Goal: Navigation & Orientation: Find specific page/section

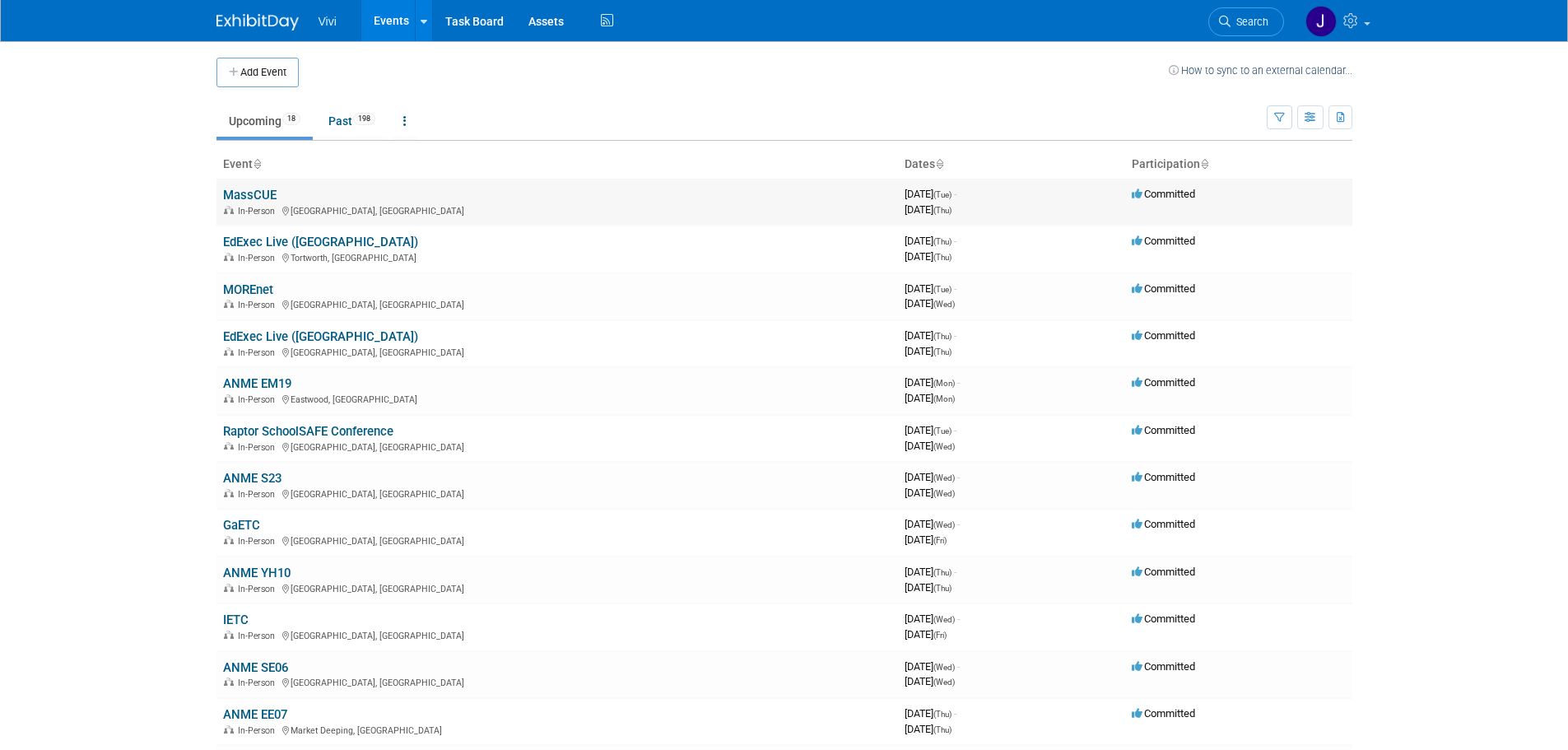
click at [247, 196] on link "MassCUE" at bounding box center [249, 196] width 54 height 15
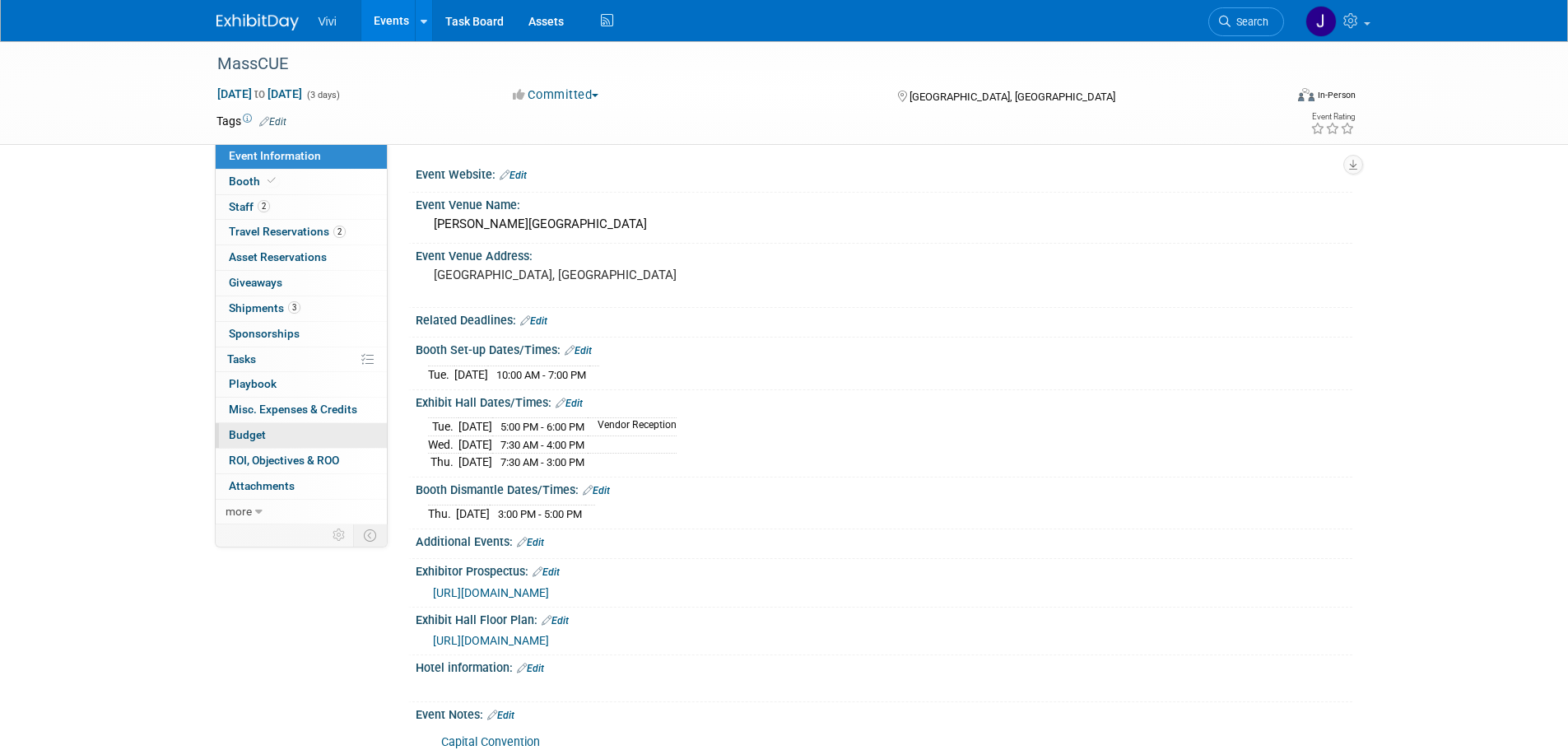
click at [259, 431] on span "Budget" at bounding box center [247, 435] width 37 height 13
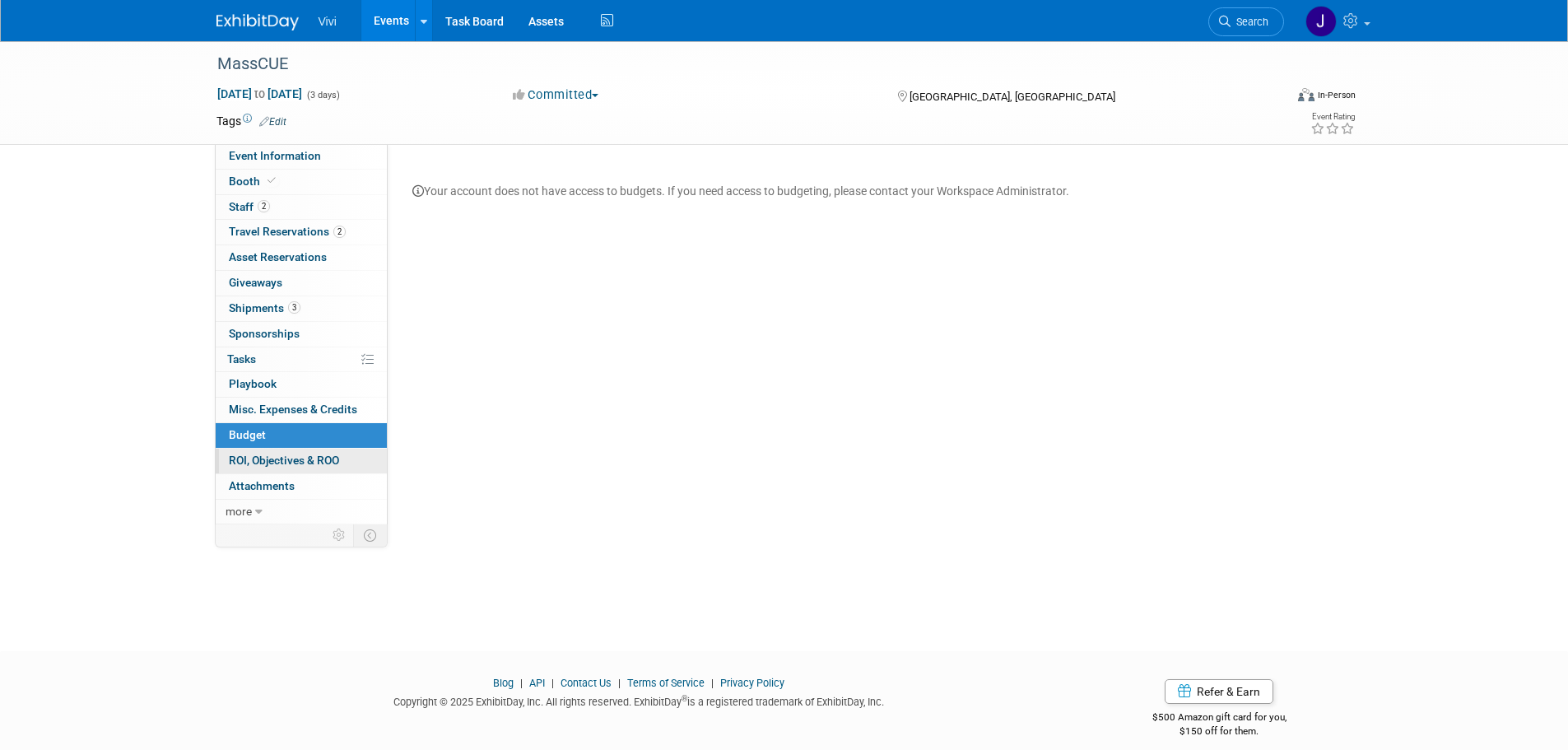
click at [252, 460] on span "ROI, Objectives & ROO 0" at bounding box center [284, 460] width 111 height 13
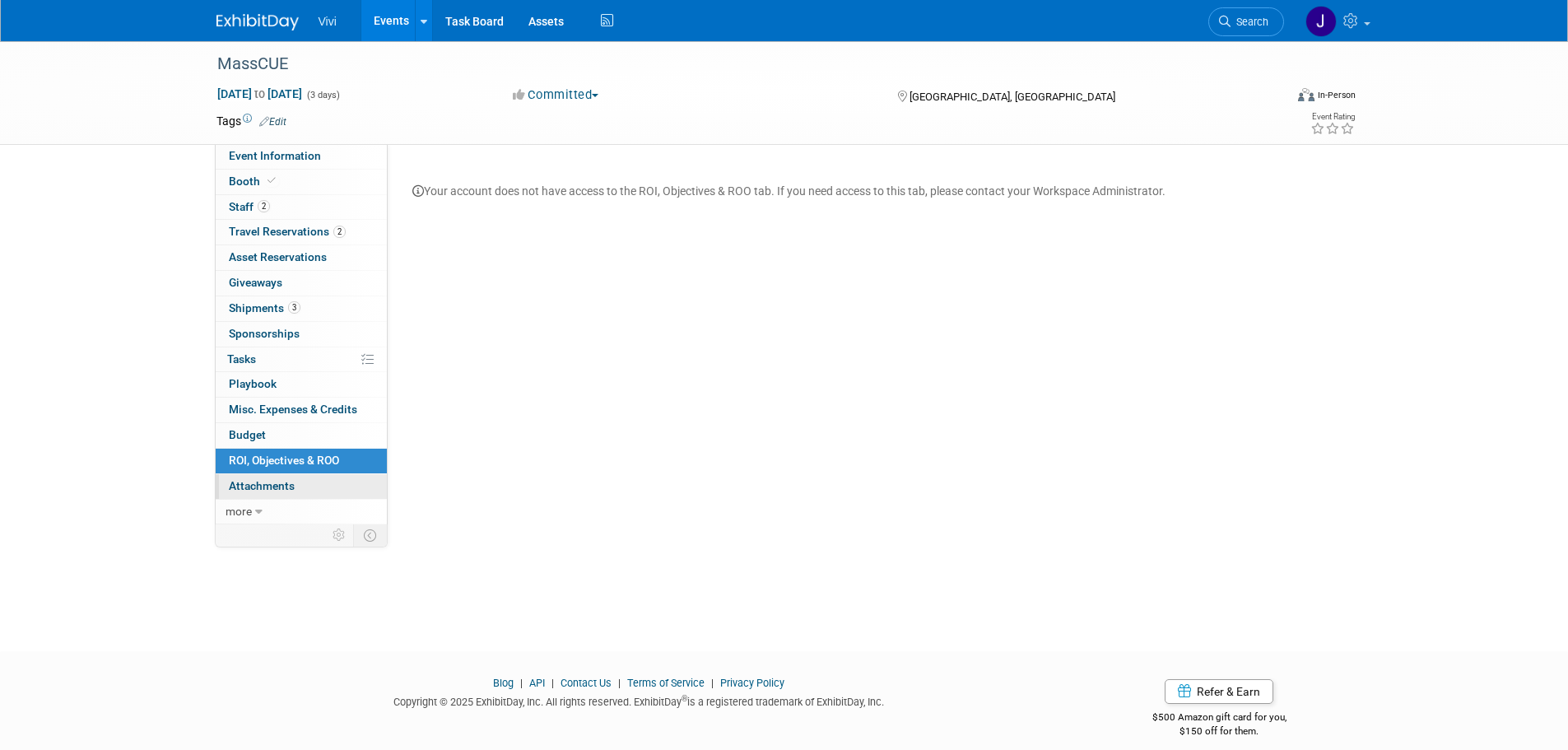
click at [252, 489] on span "Attachments 0" at bounding box center [261, 486] width 66 height 13
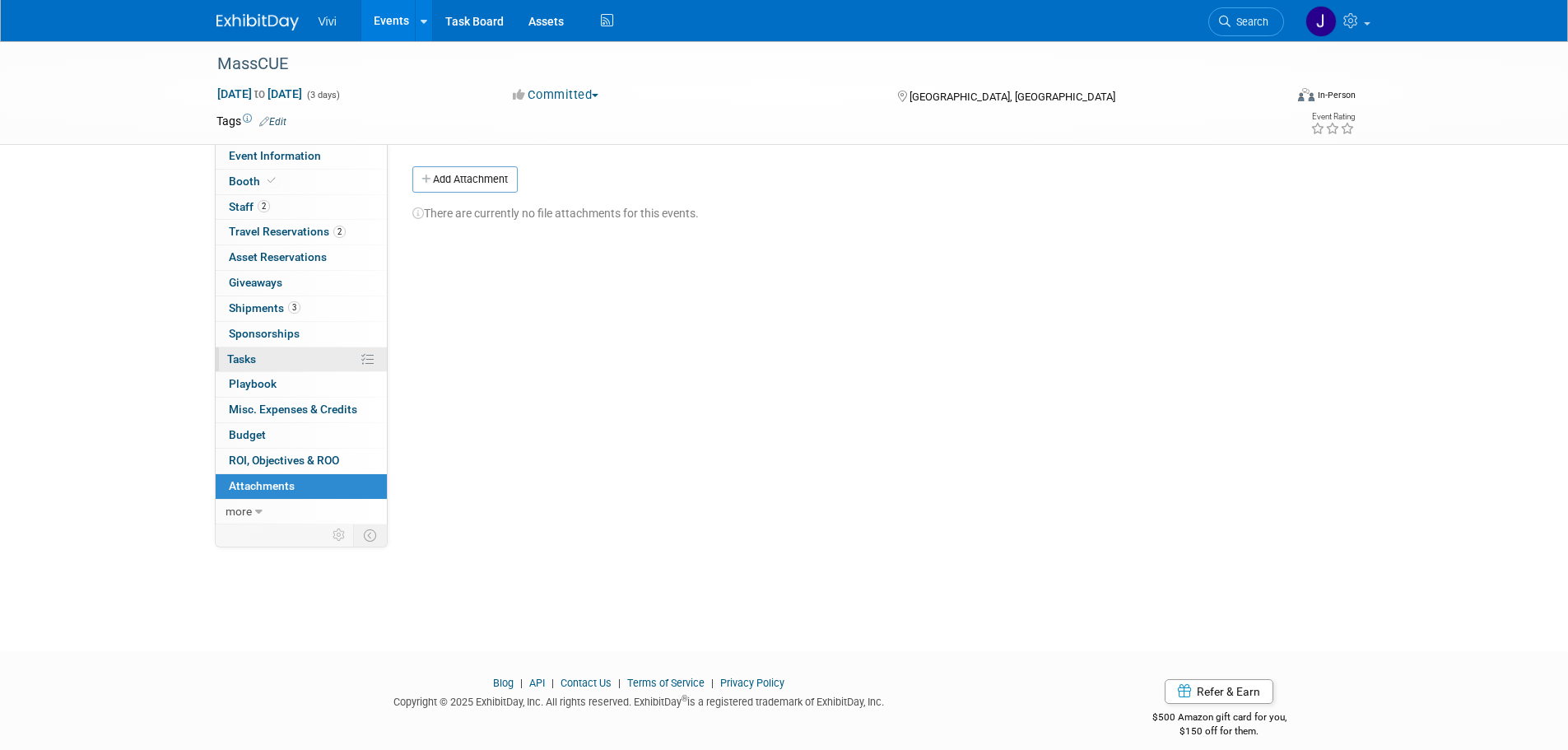
click at [262, 366] on link "0% Tasks 0%" at bounding box center [301, 360] width 172 height 25
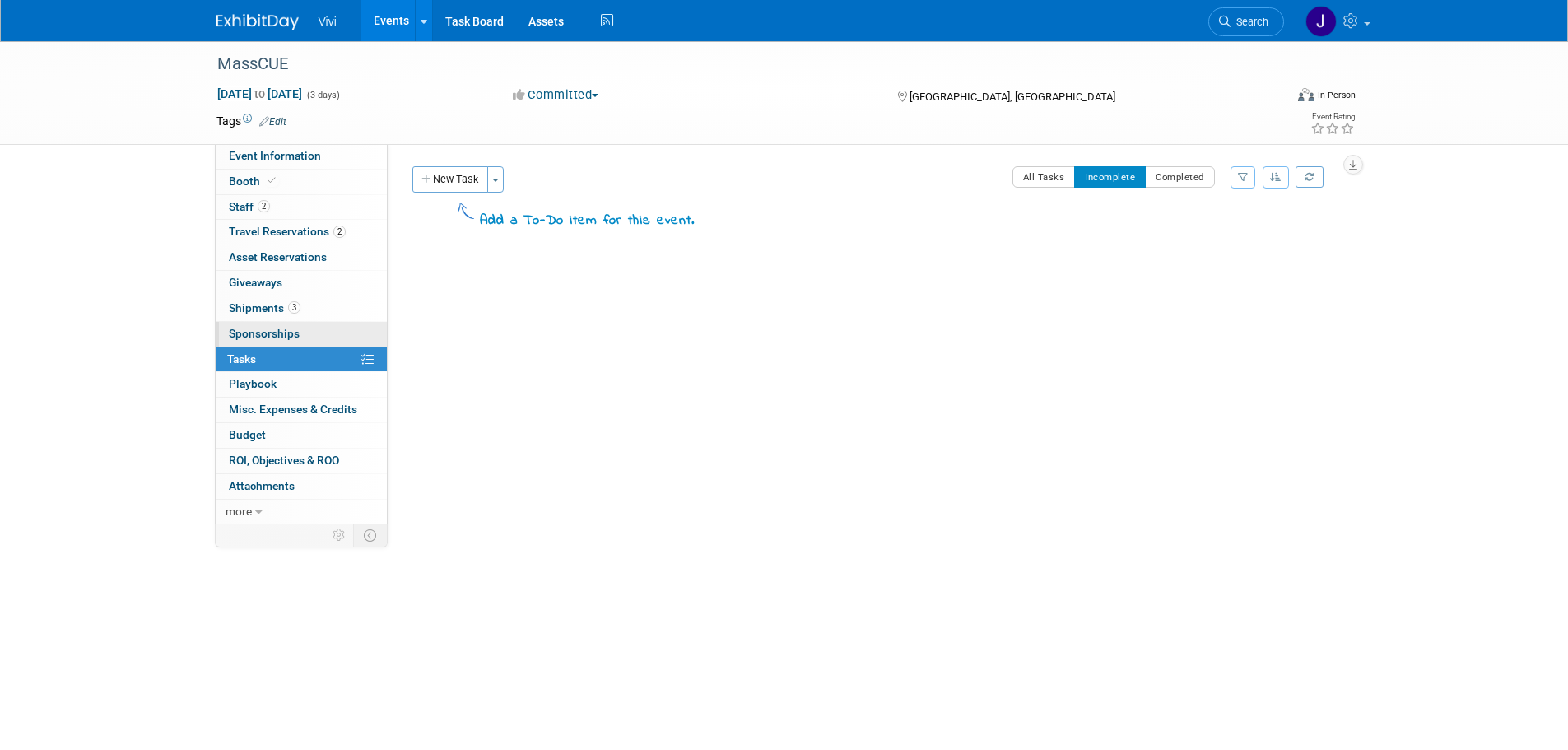
click at [267, 341] on link "0 Sponsorships 0" at bounding box center [301, 334] width 172 height 25
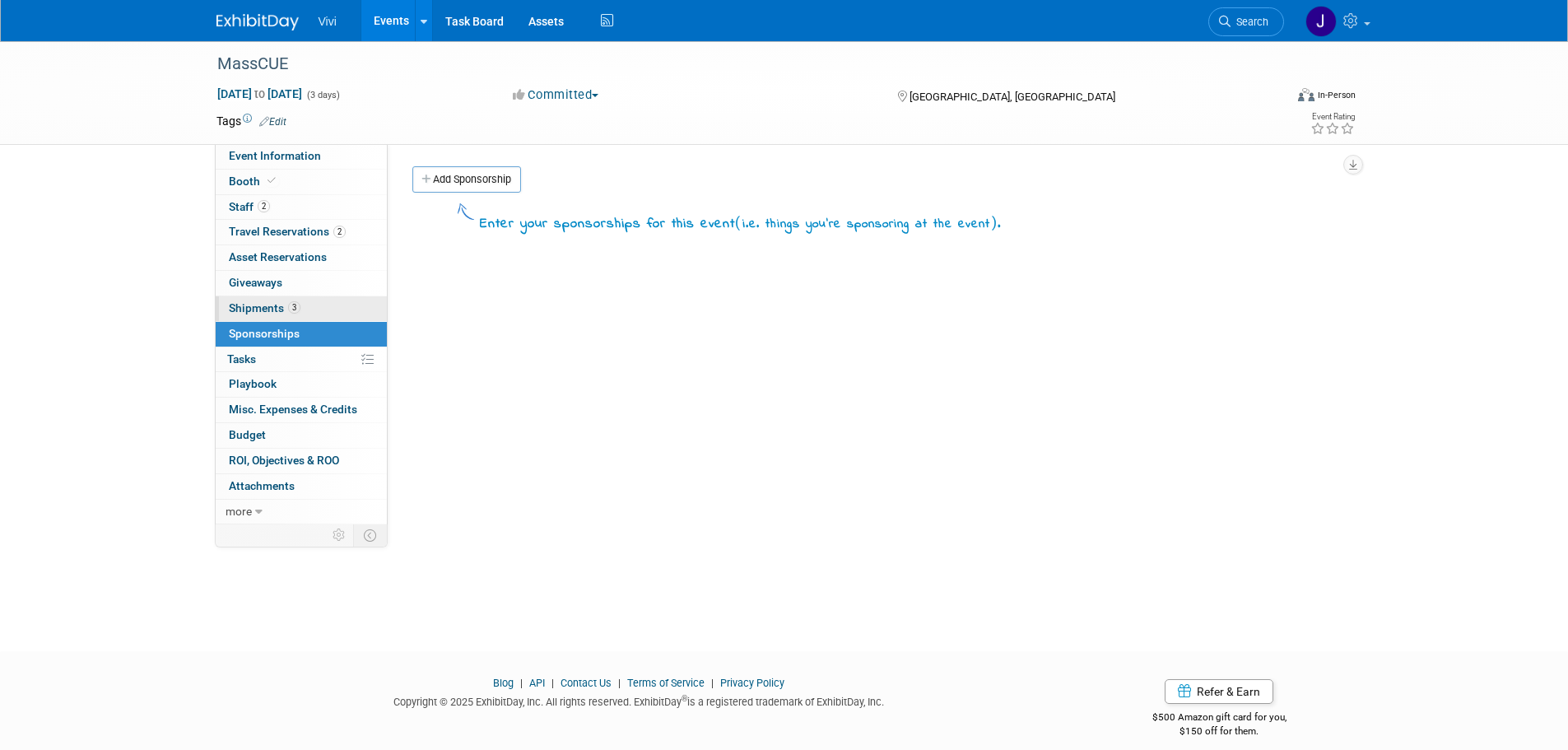
click at [252, 309] on span "Shipments 3" at bounding box center [264, 308] width 72 height 13
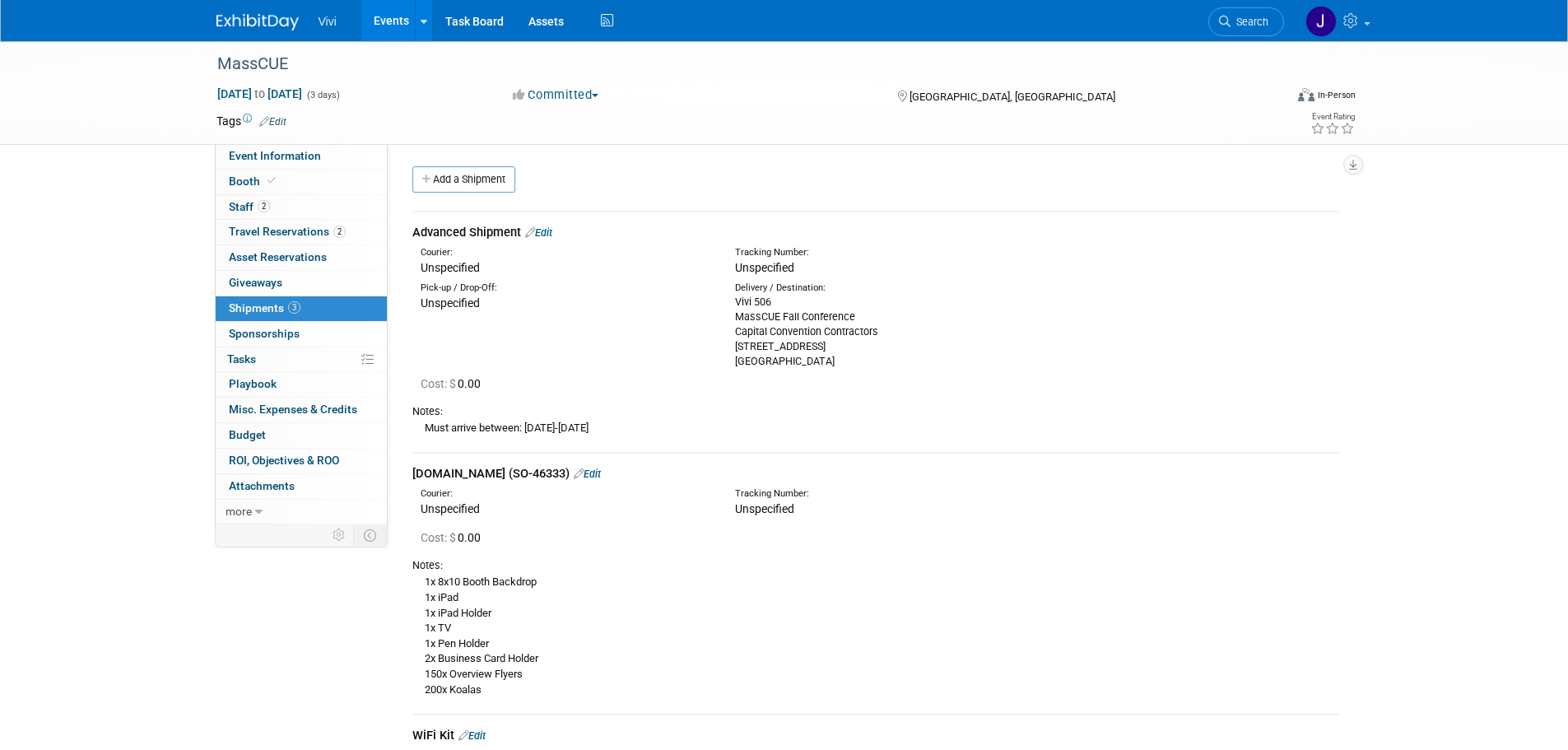
click at [134, 362] on div "MassCUE Oct 14, 2025 to Oct 16, 2025 (3 days) Oct 14, 2025 to Oct 16, 2025 Comm…" at bounding box center [784, 450] width 1568 height 817
